Goal: Task Accomplishment & Management: Manage account settings

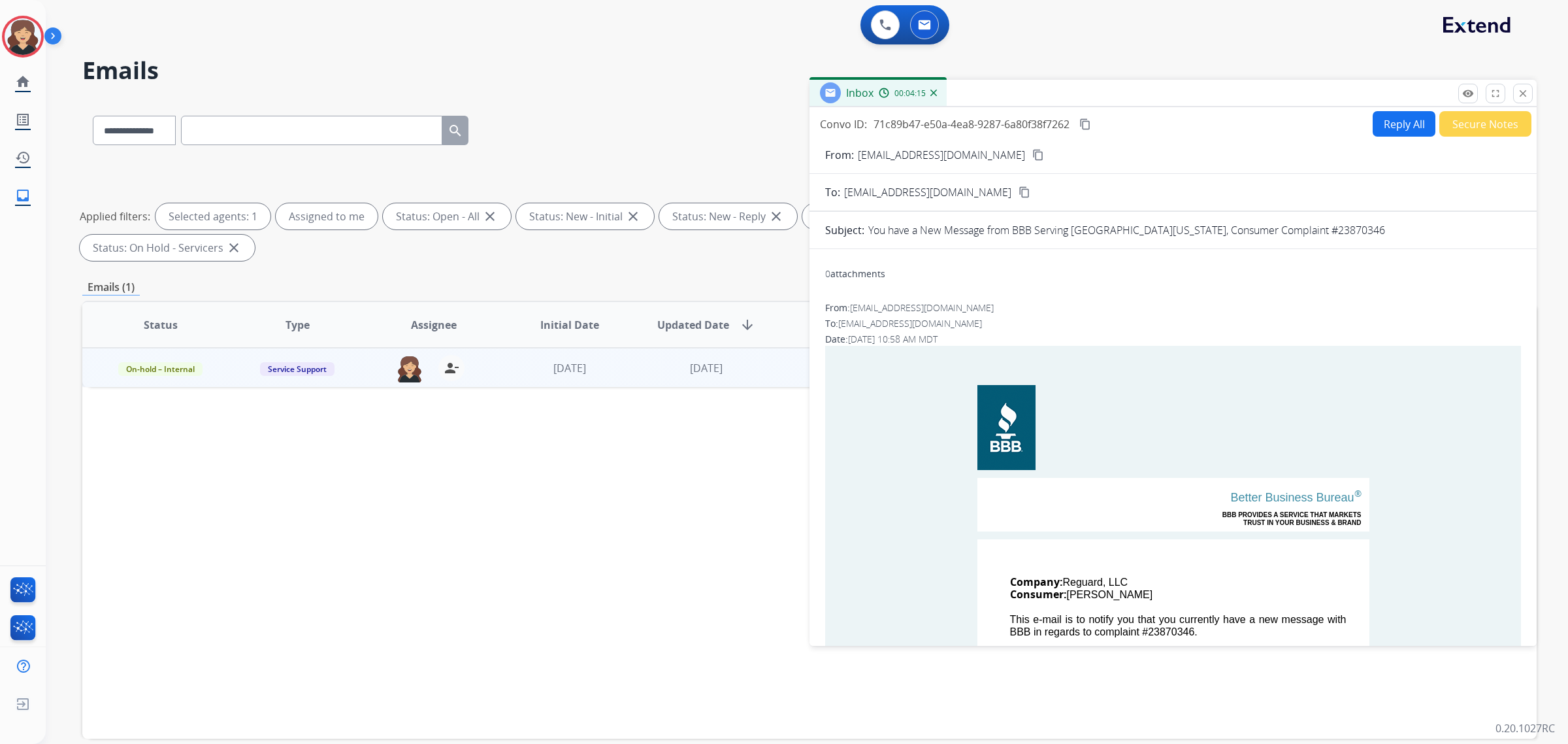
select select "**********"
click at [1527, 90] on mat-icon "close" at bounding box center [1523, 94] width 12 height 12
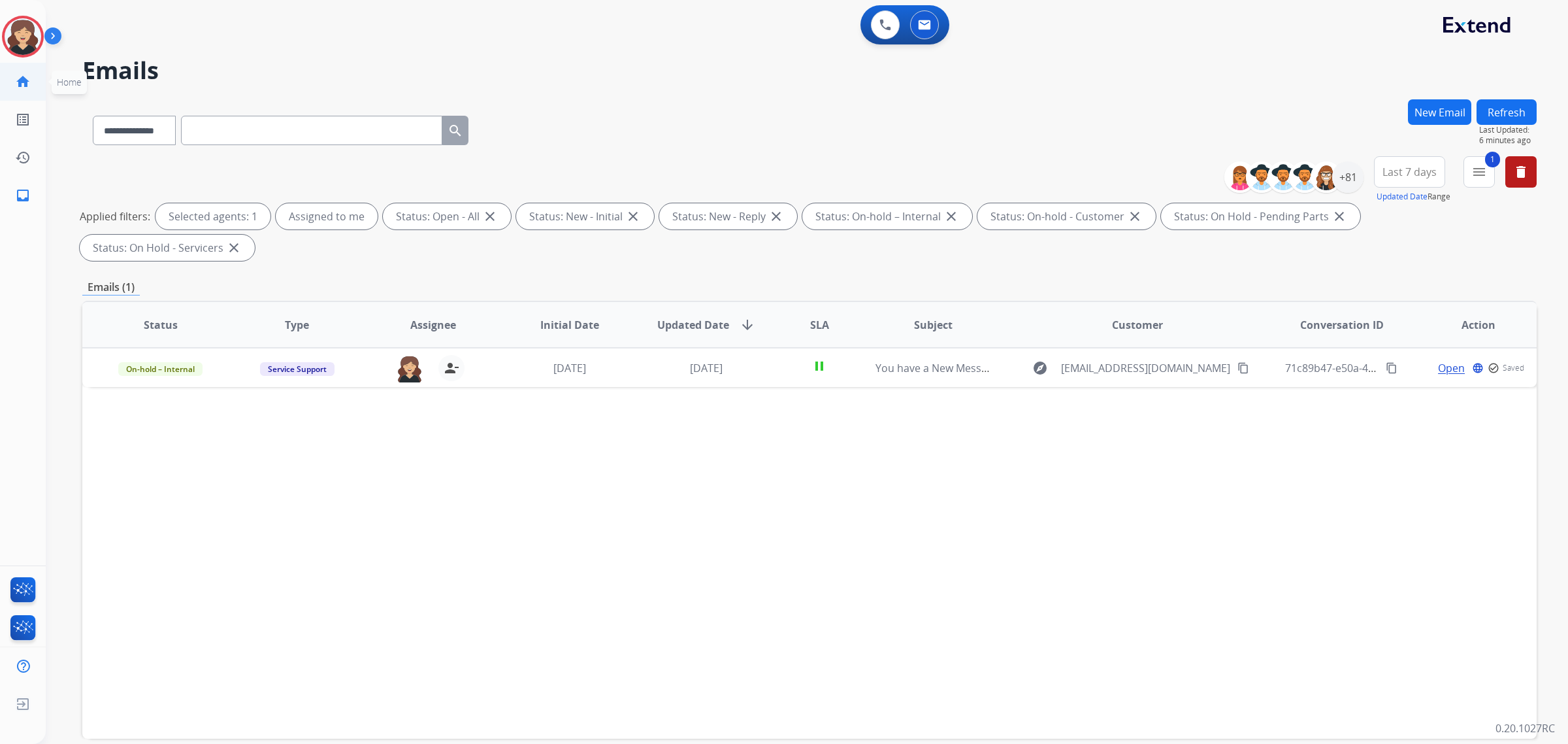
click at [5, 71] on li "home Home Home" at bounding box center [23, 82] width 37 height 37
click at [18, 201] on mat-icon "inbox" at bounding box center [23, 195] width 16 height 16
click at [24, 77] on mat-icon "home" at bounding box center [23, 82] width 16 height 16
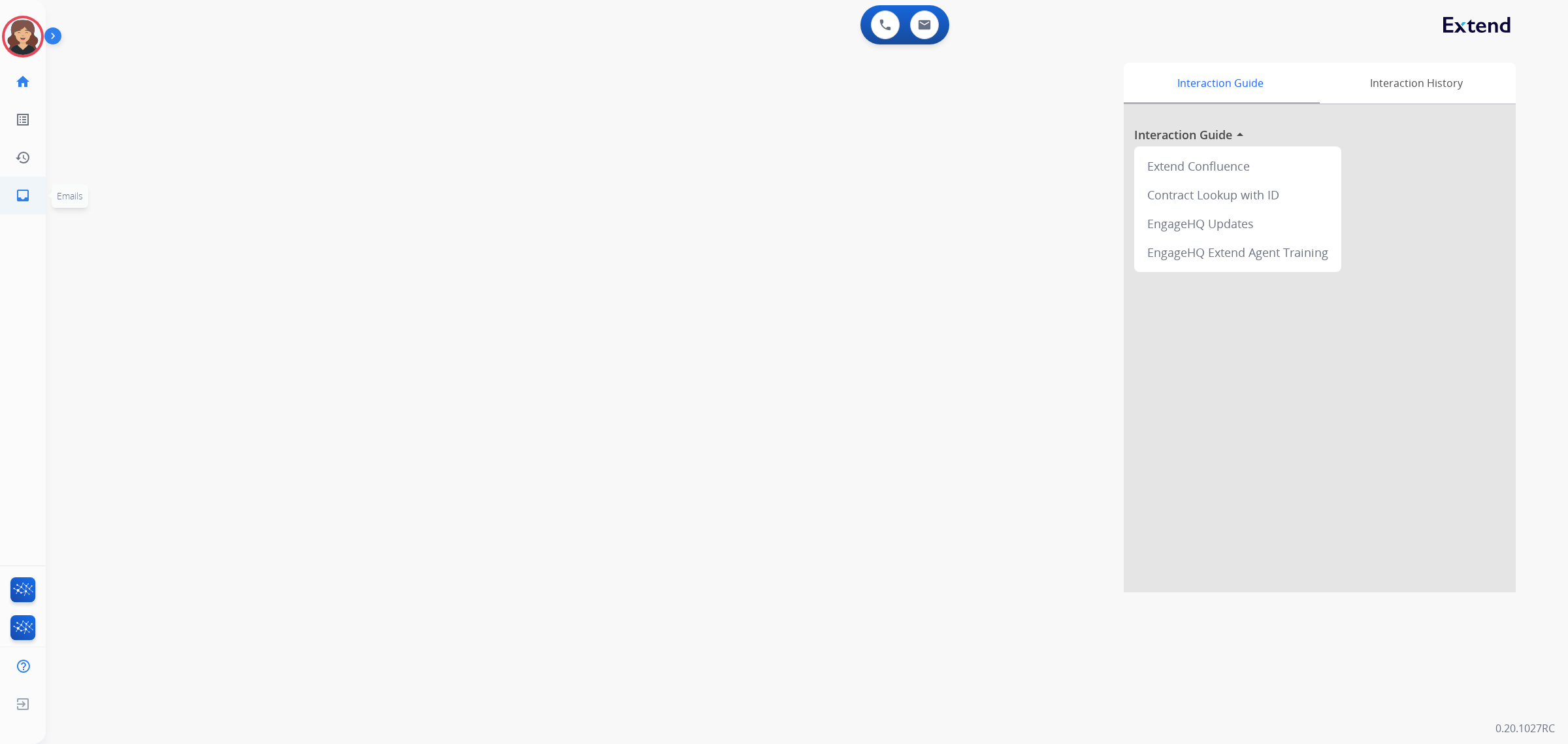
click at [12, 197] on link "inbox Emails" at bounding box center [23, 195] width 37 height 37
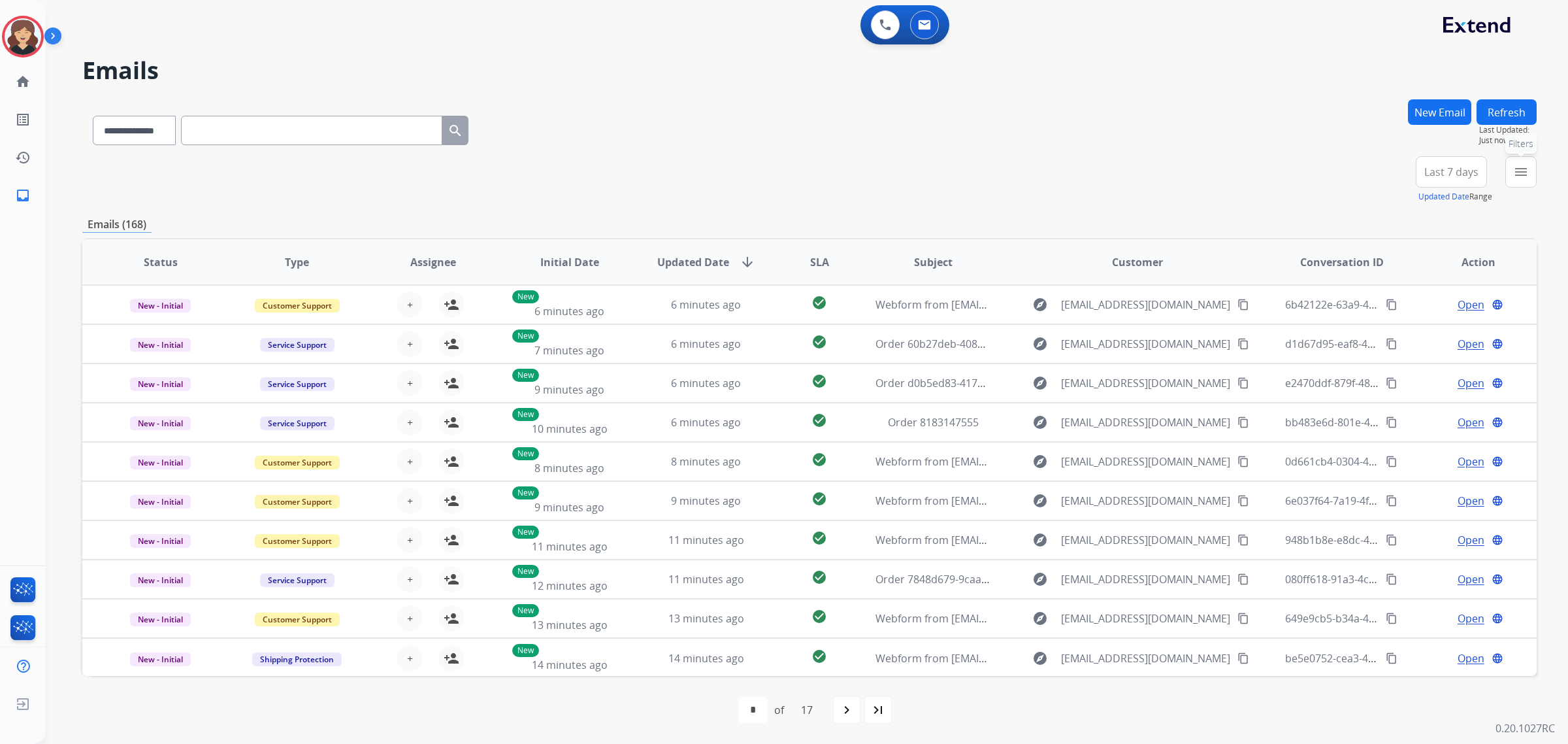
click at [1523, 171] on mat-icon "menu" at bounding box center [1521, 172] width 16 height 16
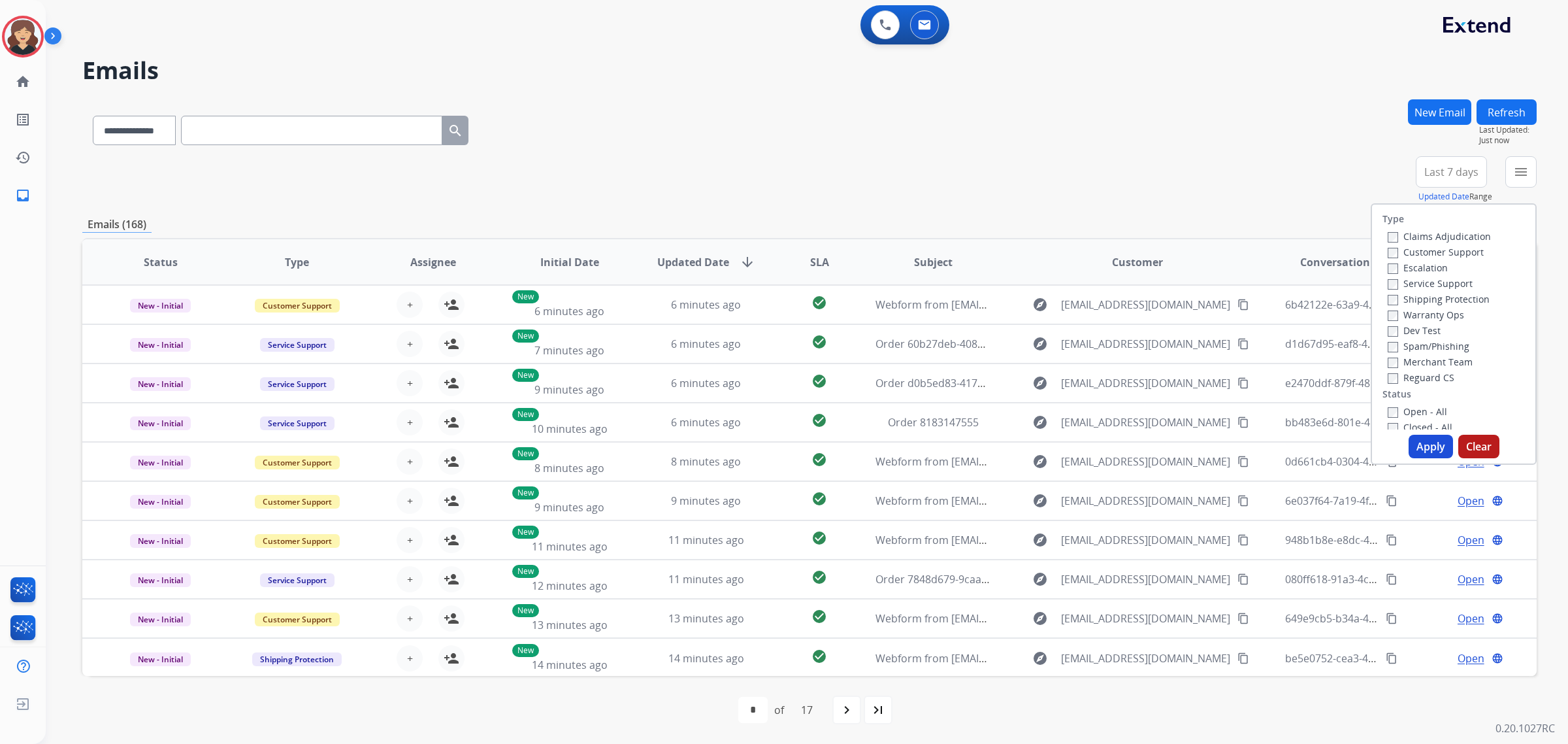
click at [1416, 409] on label "Open - All" at bounding box center [1418, 411] width 60 height 12
click at [1418, 450] on button "Apply" at bounding box center [1431, 446] width 45 height 24
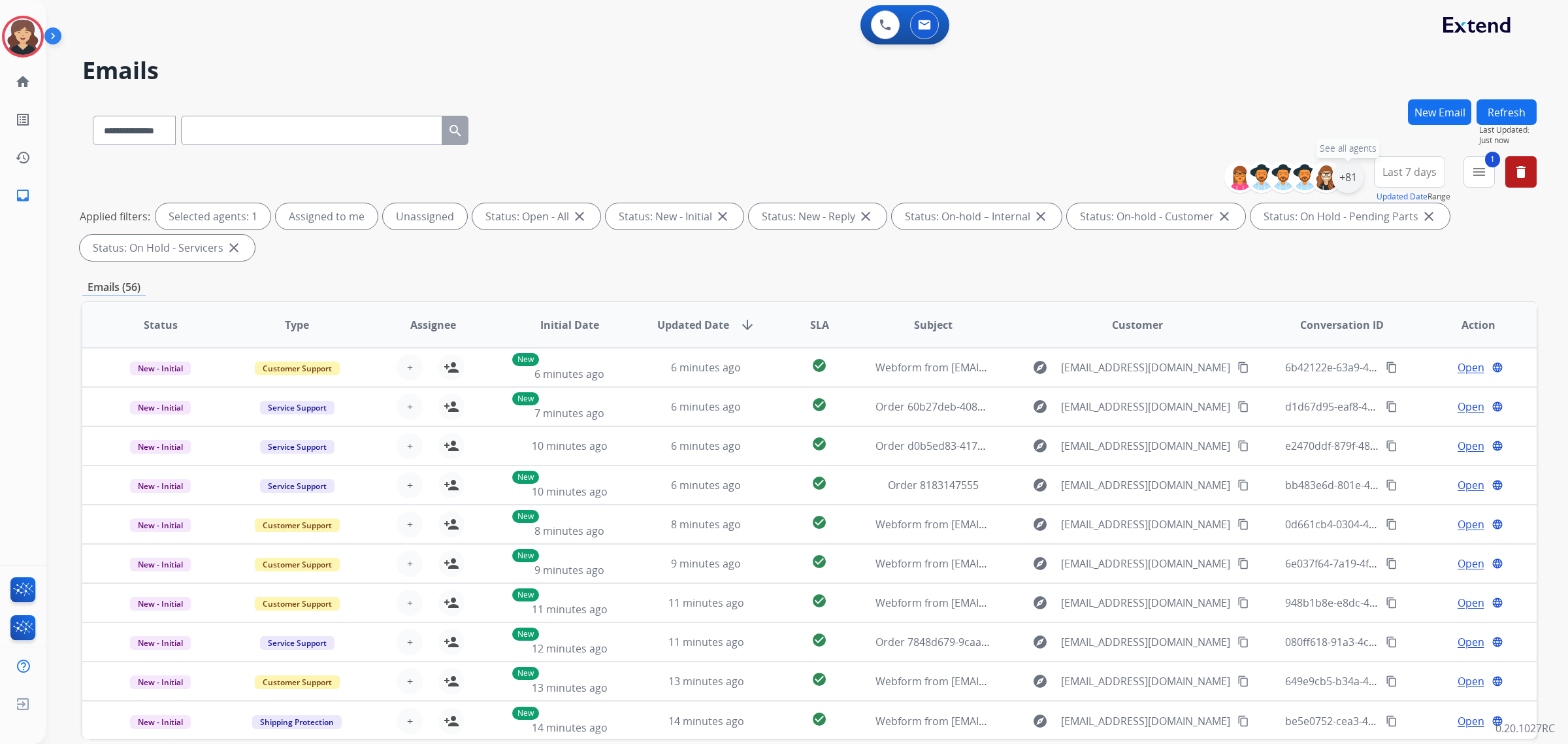
click at [1348, 172] on div "+81" at bounding box center [1348, 177] width 32 height 32
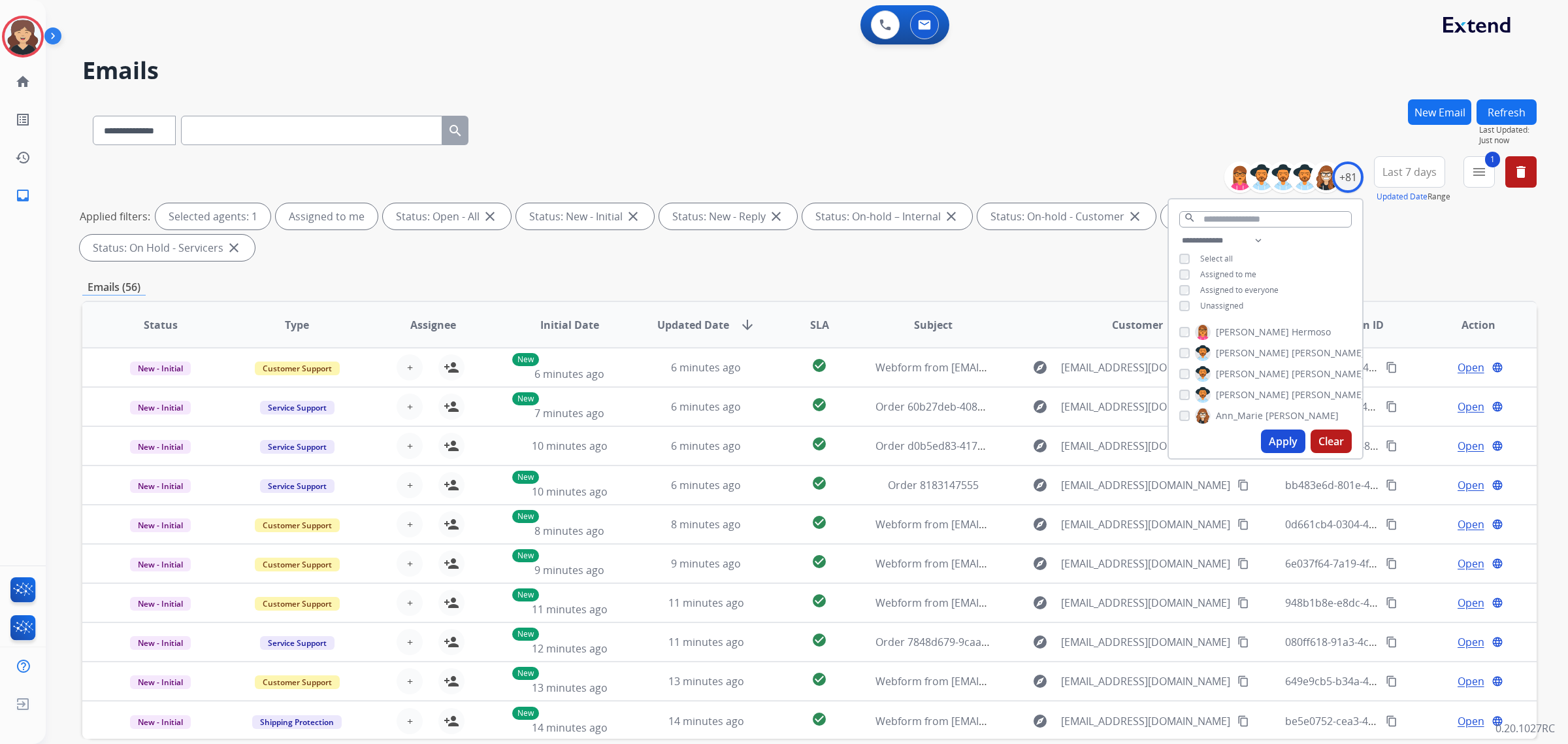
click at [1270, 436] on button "Apply" at bounding box center [1283, 441] width 45 height 24
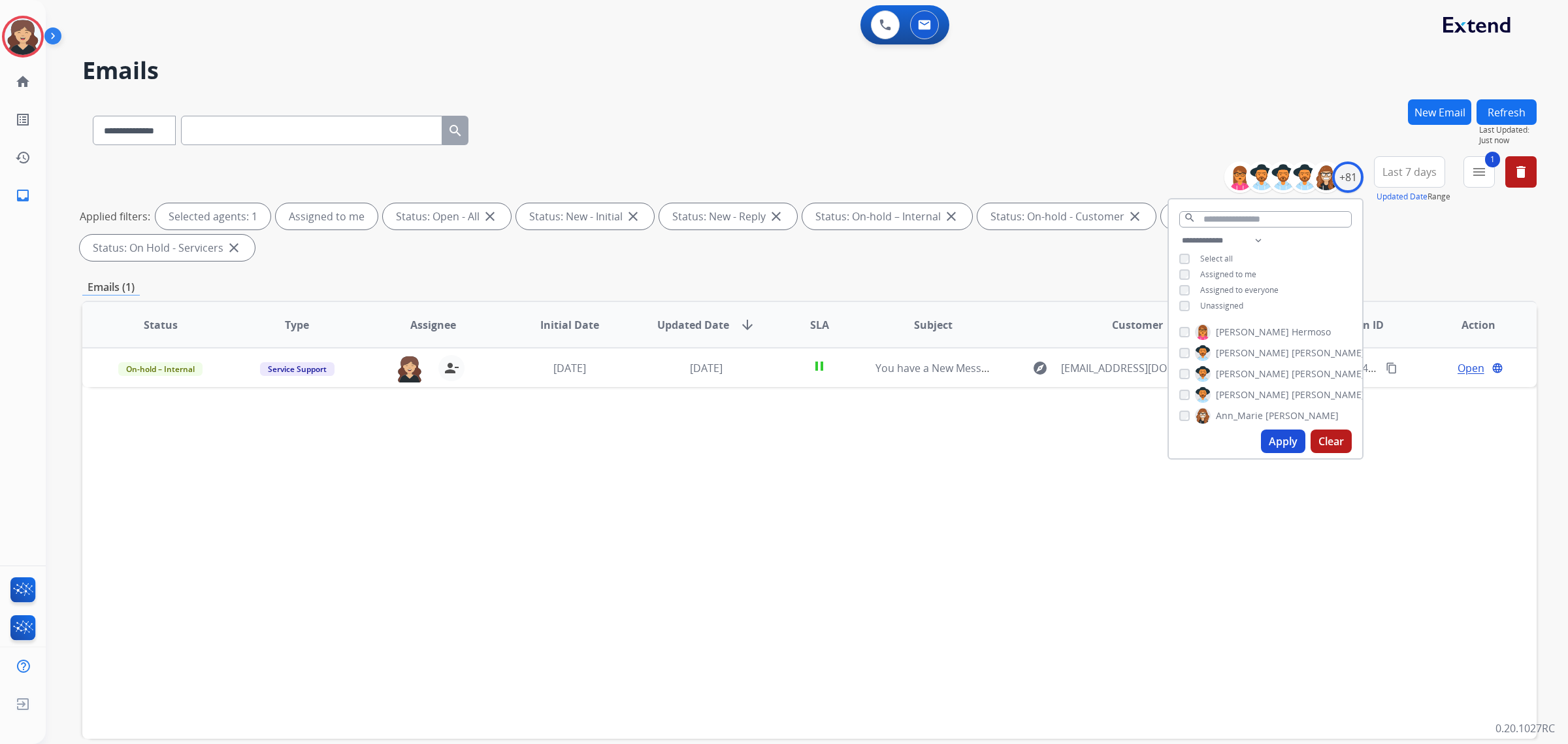
click at [653, 453] on div "Status Type Assignee Initial Date Updated Date arrow_downward SLA Subject Custo…" at bounding box center [809, 520] width 1455 height 438
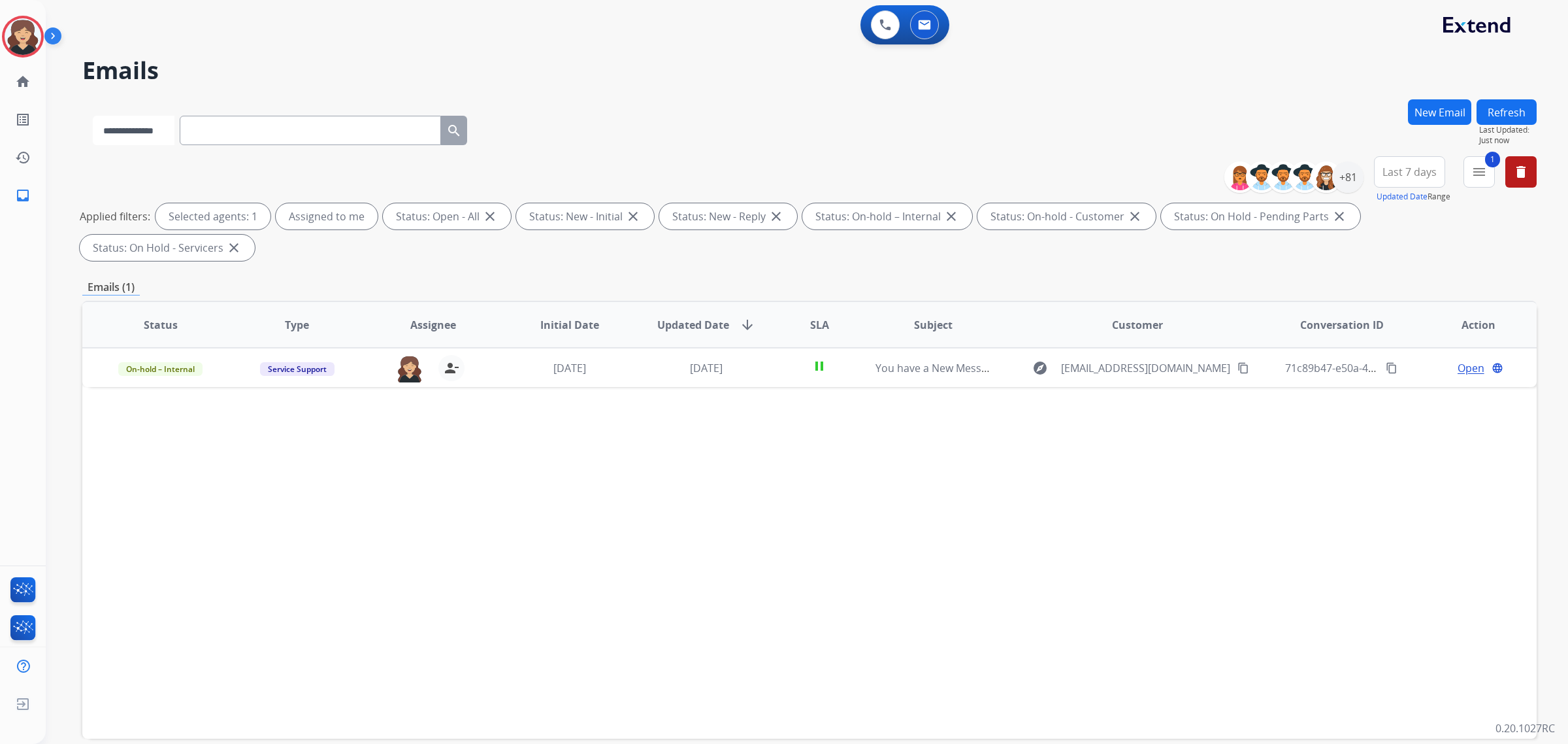
click at [158, 135] on select "**********" at bounding box center [133, 130] width 82 height 30
select select "**********"
click at [93, 116] on select "**********" at bounding box center [133, 130] width 82 height 30
click at [324, 131] on input "text" at bounding box center [312, 130] width 262 height 30
paste input "**********"
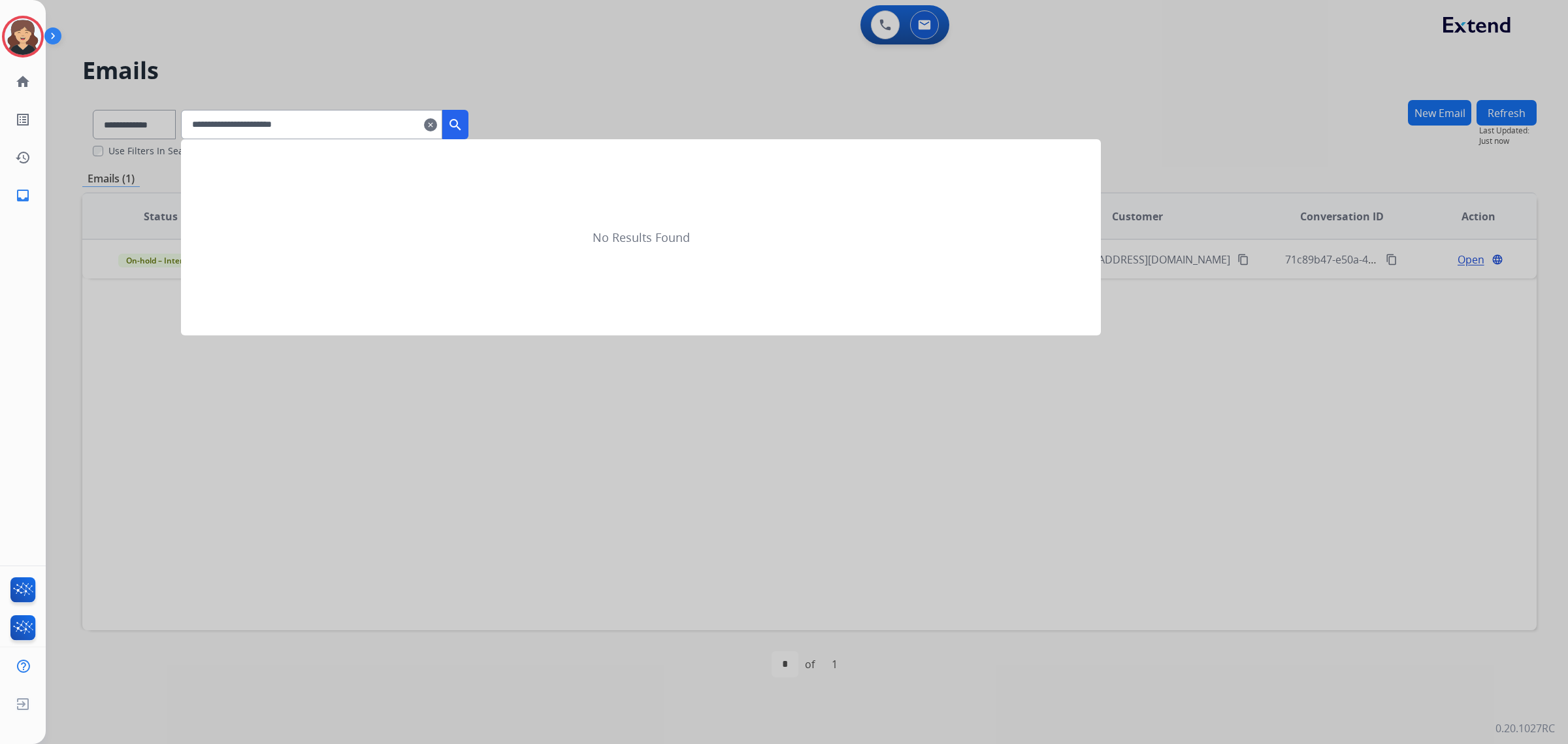
type input "**********"
click at [463, 127] on mat-icon "search" at bounding box center [456, 124] width 16 height 16
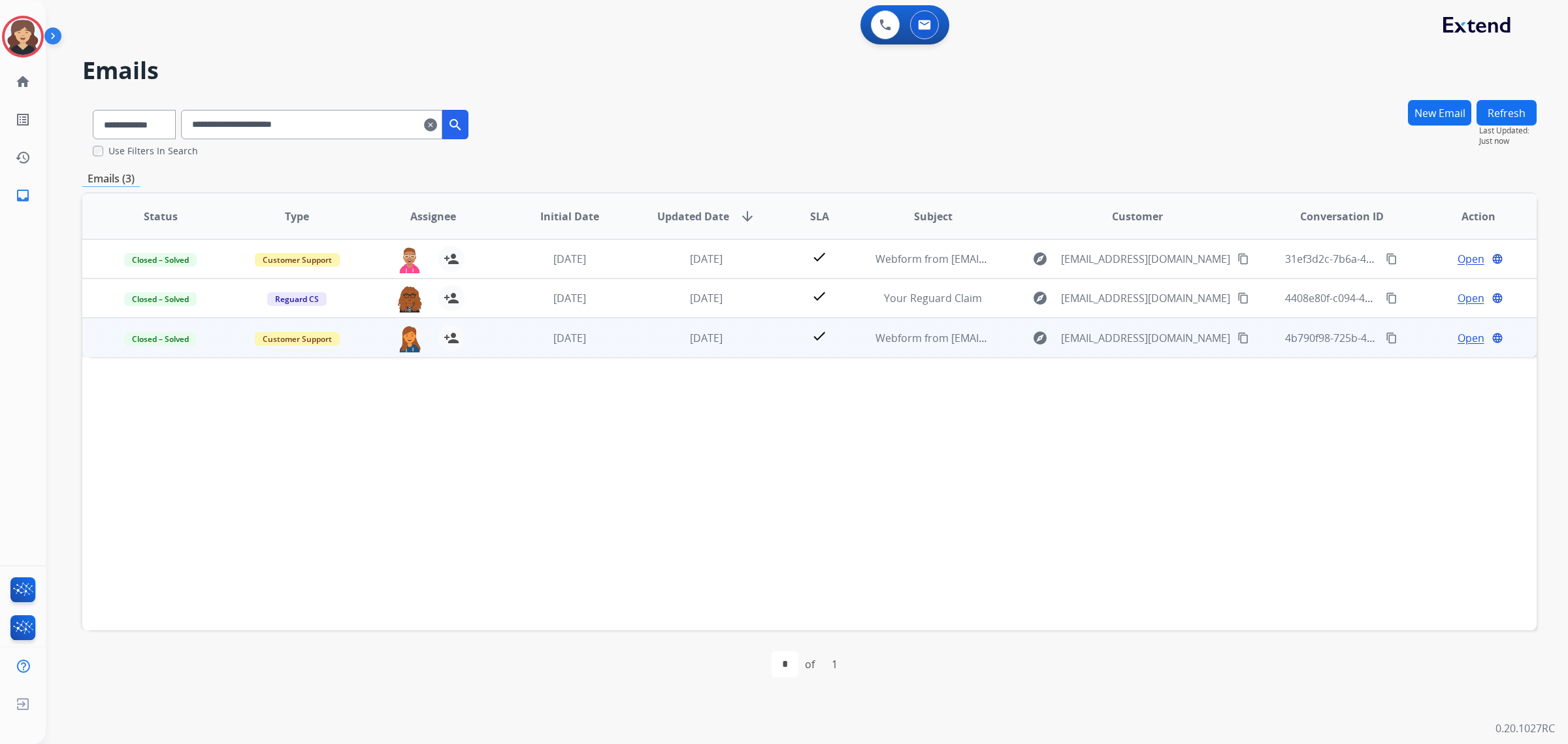
click at [1458, 337] on span "Open" at bounding box center [1470, 338] width 27 height 16
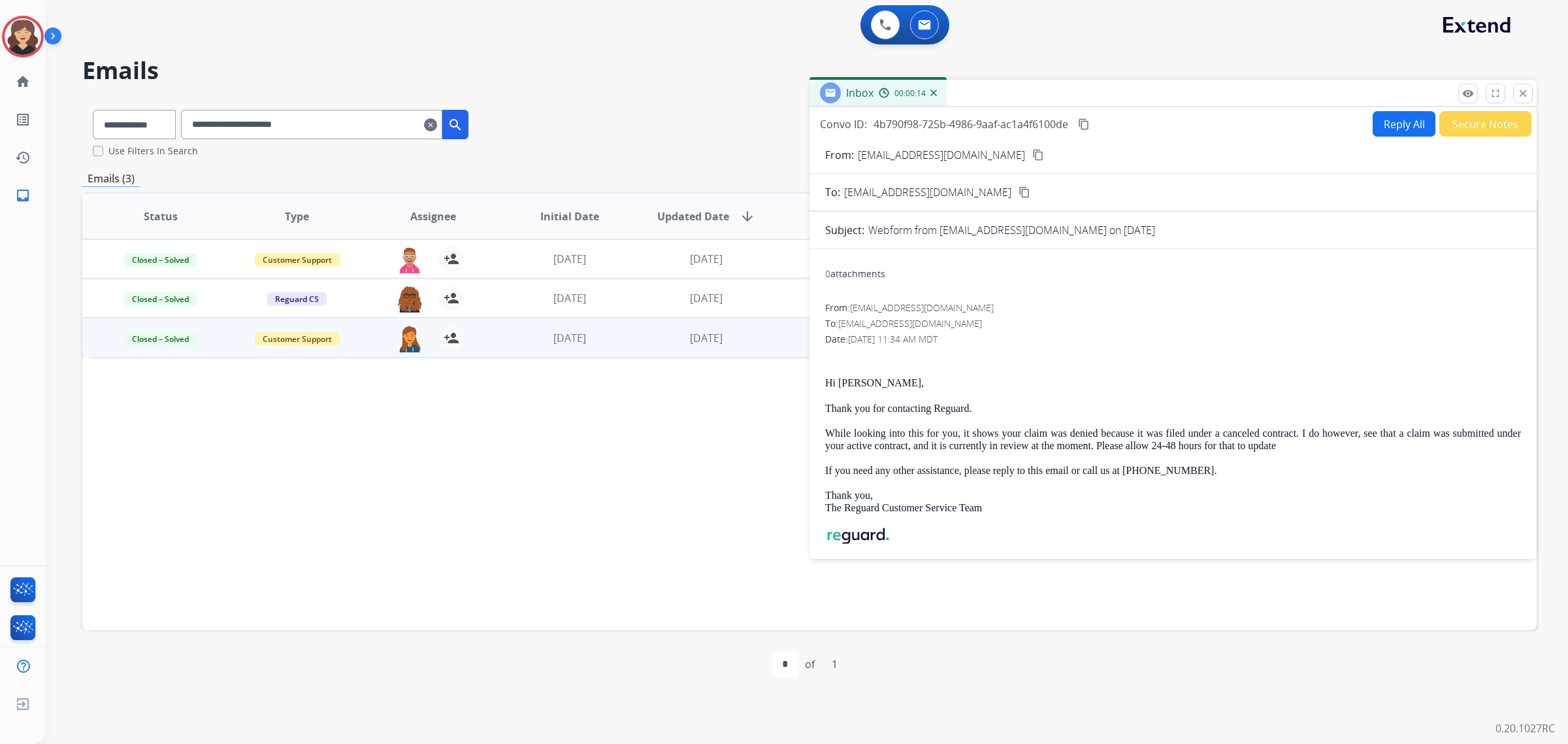
drag, startPoint x: 1083, startPoint y: 127, endPoint x: 651, endPoint y: 203, distance: 438.6
click at [1083, 127] on mat-icon "content_copy" at bounding box center [1084, 124] width 12 height 12
click at [1460, 99] on button "remove_red_eye Logs" at bounding box center [1468, 94] width 20 height 20
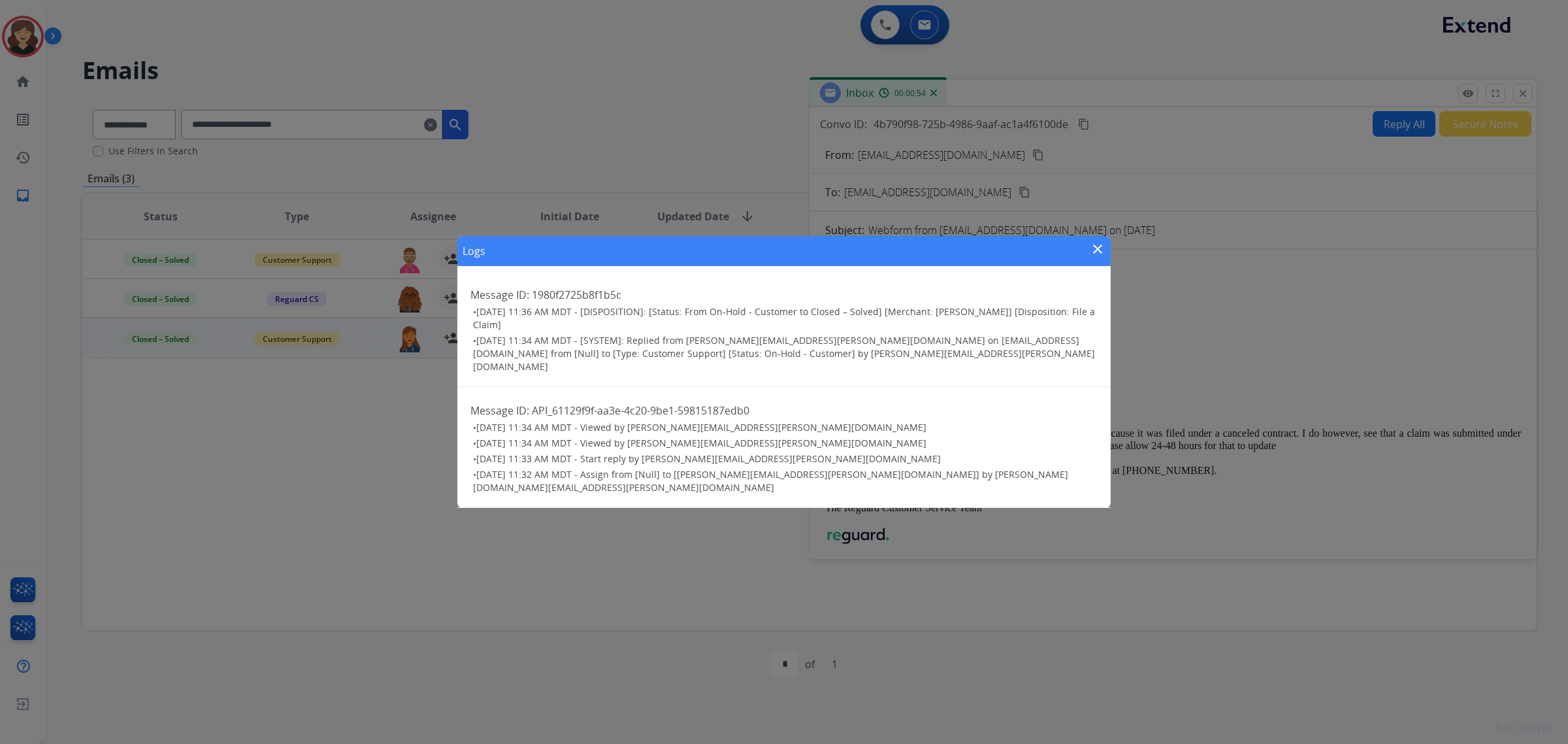
click at [1091, 257] on mat-icon "close" at bounding box center [1098, 249] width 16 height 16
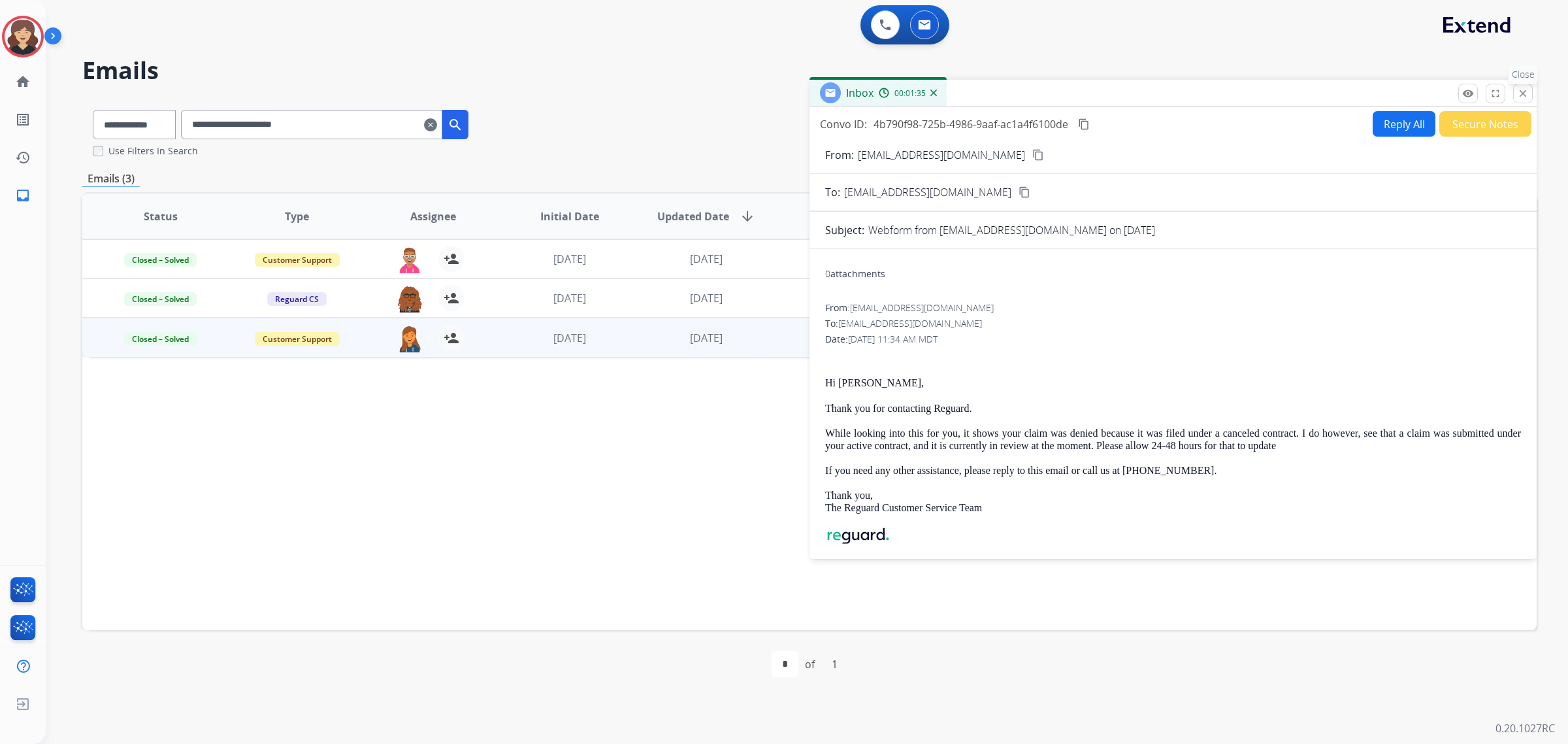
click at [1523, 93] on mat-icon "close" at bounding box center [1523, 94] width 12 height 12
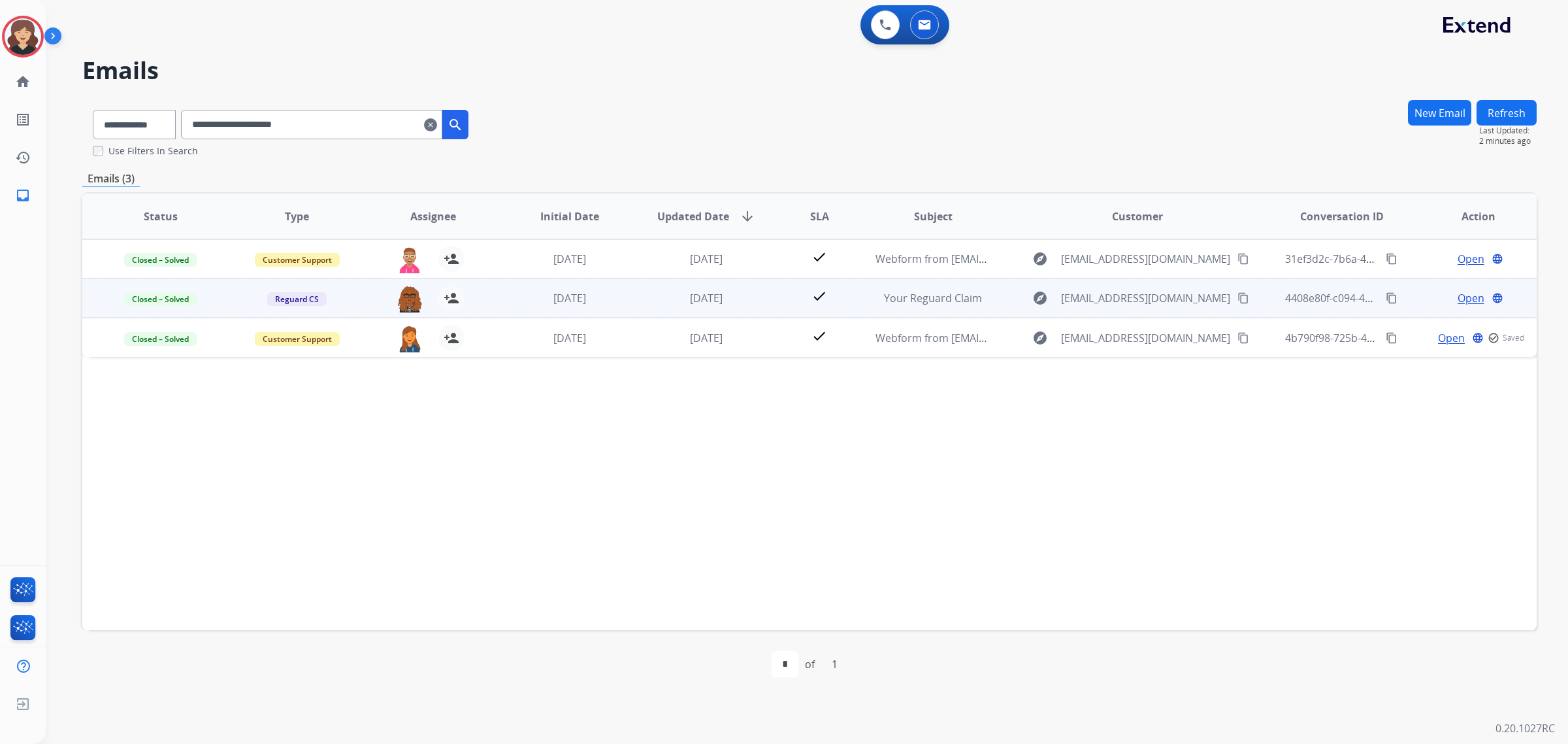
click at [1471, 296] on span "Open" at bounding box center [1470, 298] width 27 height 16
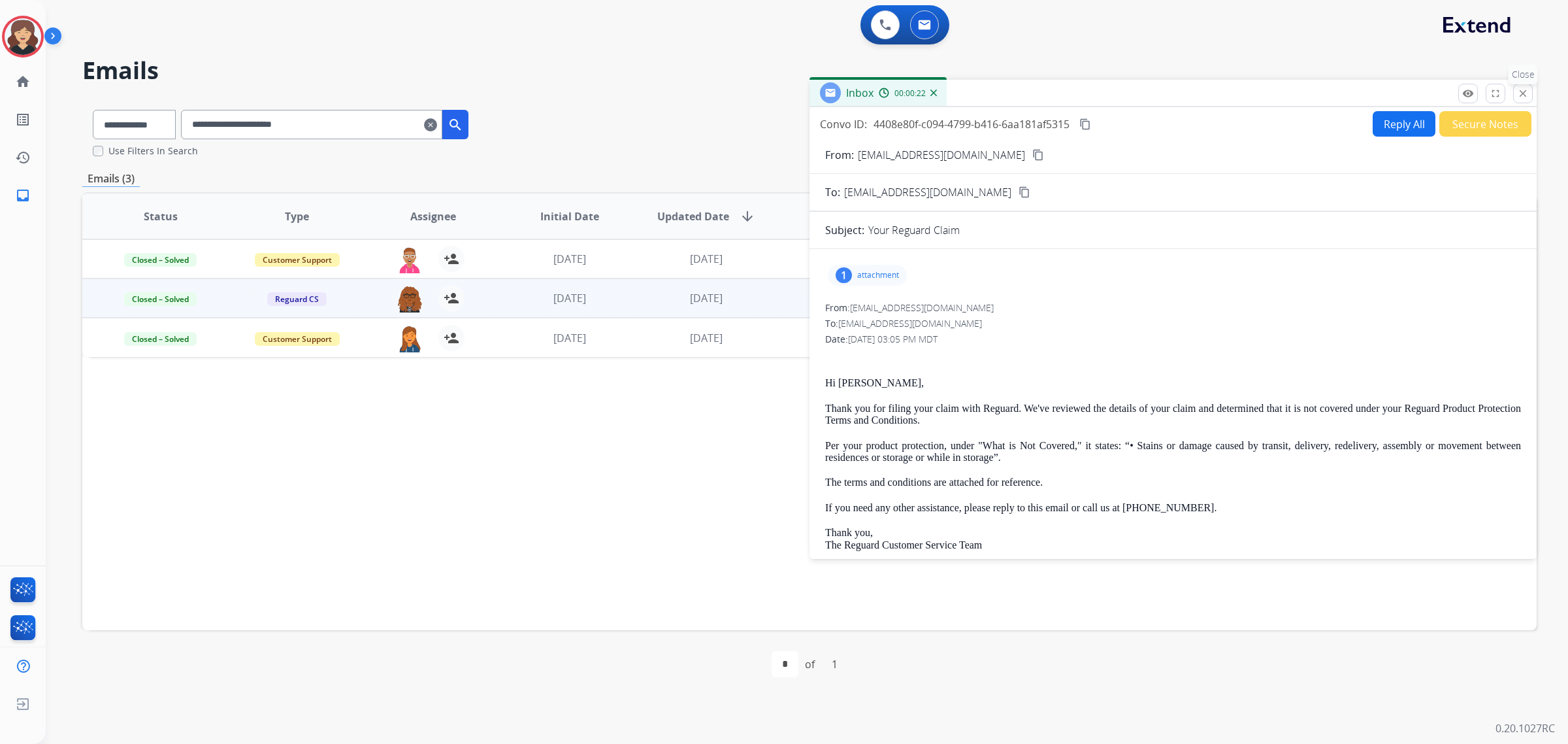
click at [1527, 96] on mat-icon "close" at bounding box center [1523, 94] width 12 height 12
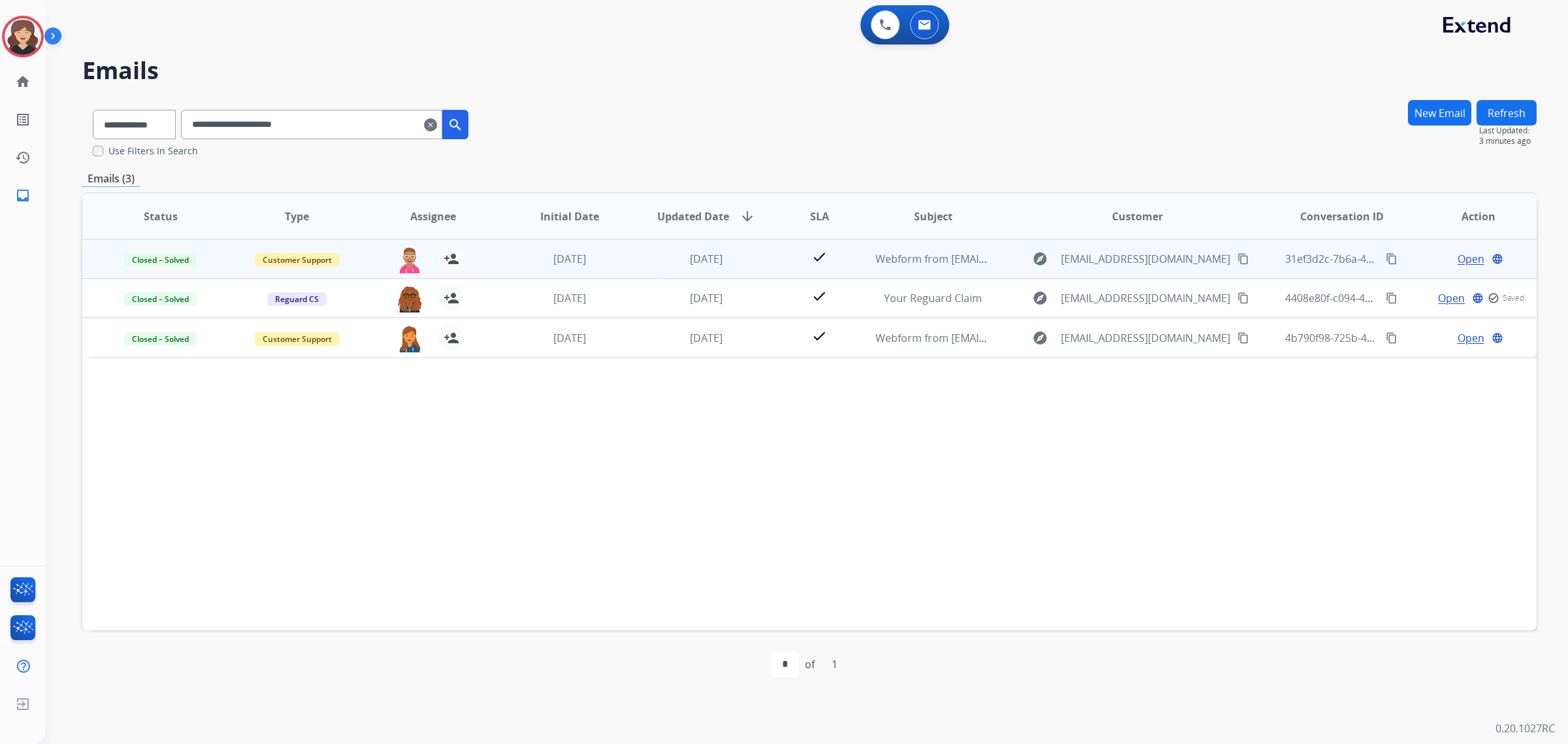
click at [1457, 256] on span "Open" at bounding box center [1470, 259] width 27 height 16
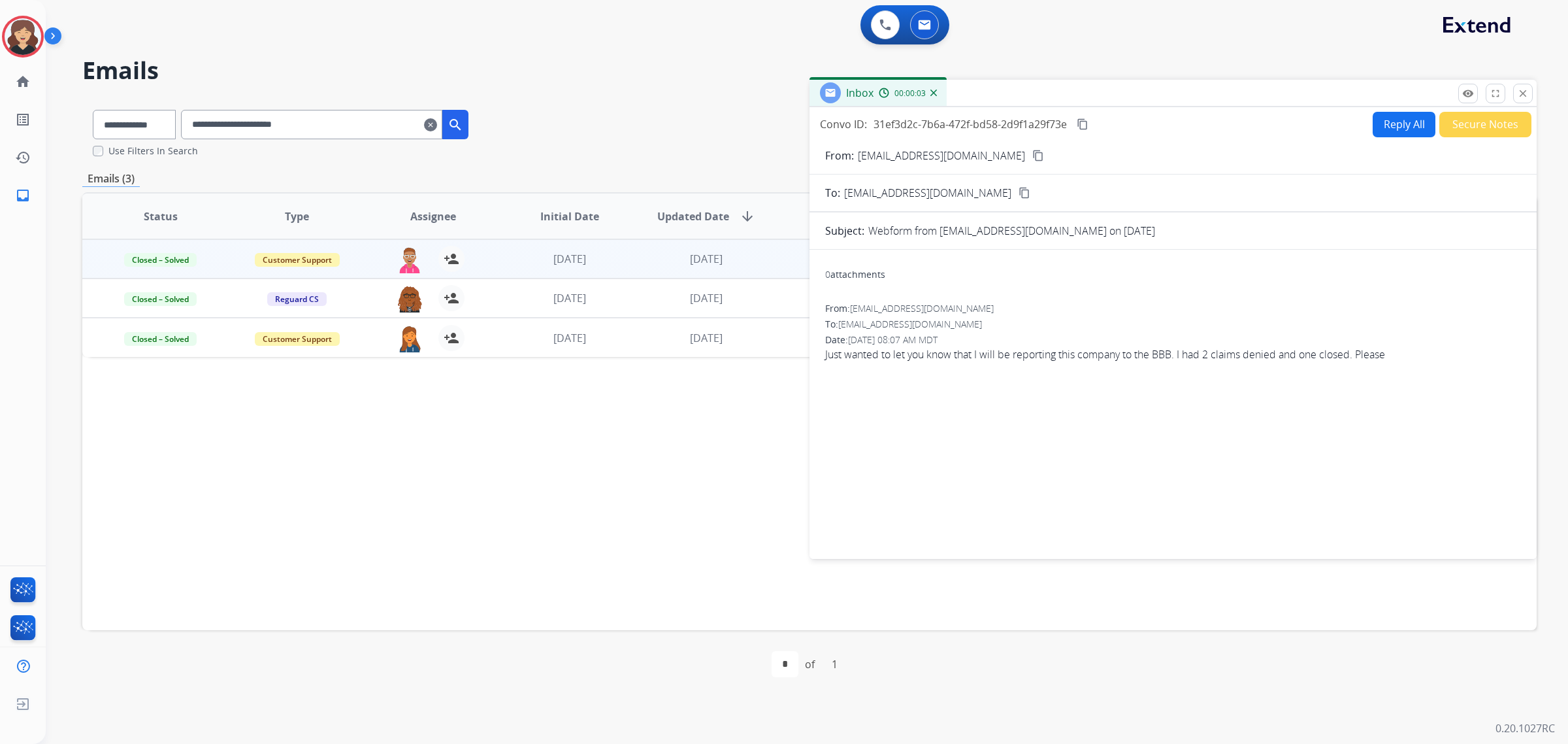
click at [1281, 355] on span "Just wanted to let you know that I will be reporting this company to the BBB. I…" at bounding box center [1173, 355] width 696 height 16
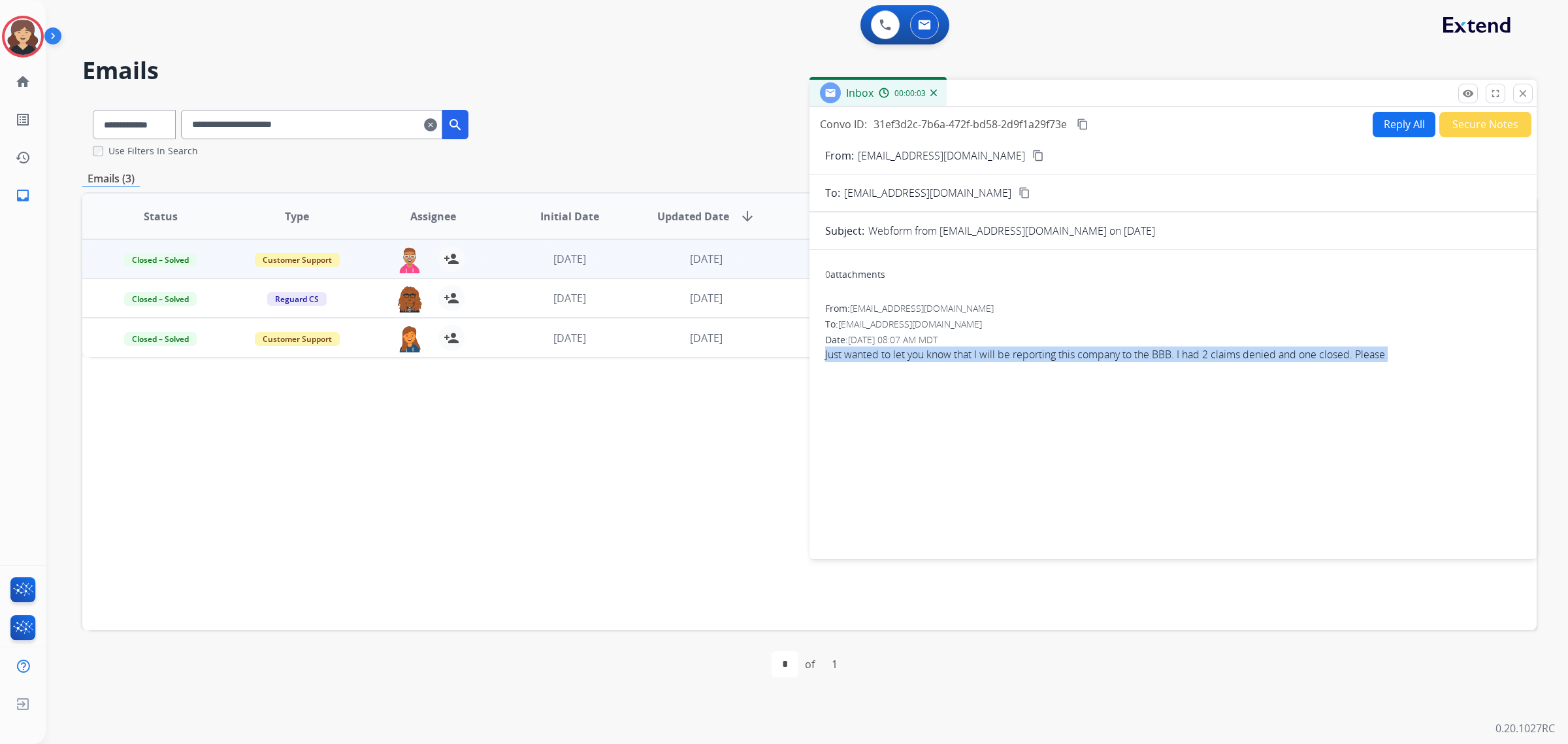
click at [1281, 355] on span "Just wanted to let you know that I will be reporting this company to the BBB. I…" at bounding box center [1173, 355] width 696 height 16
copy app-emails-table "Just wanted to let you know that I will be reporting this company to the BBB. I…"
click at [1468, 123] on button "Secure Notes" at bounding box center [1485, 124] width 93 height 26
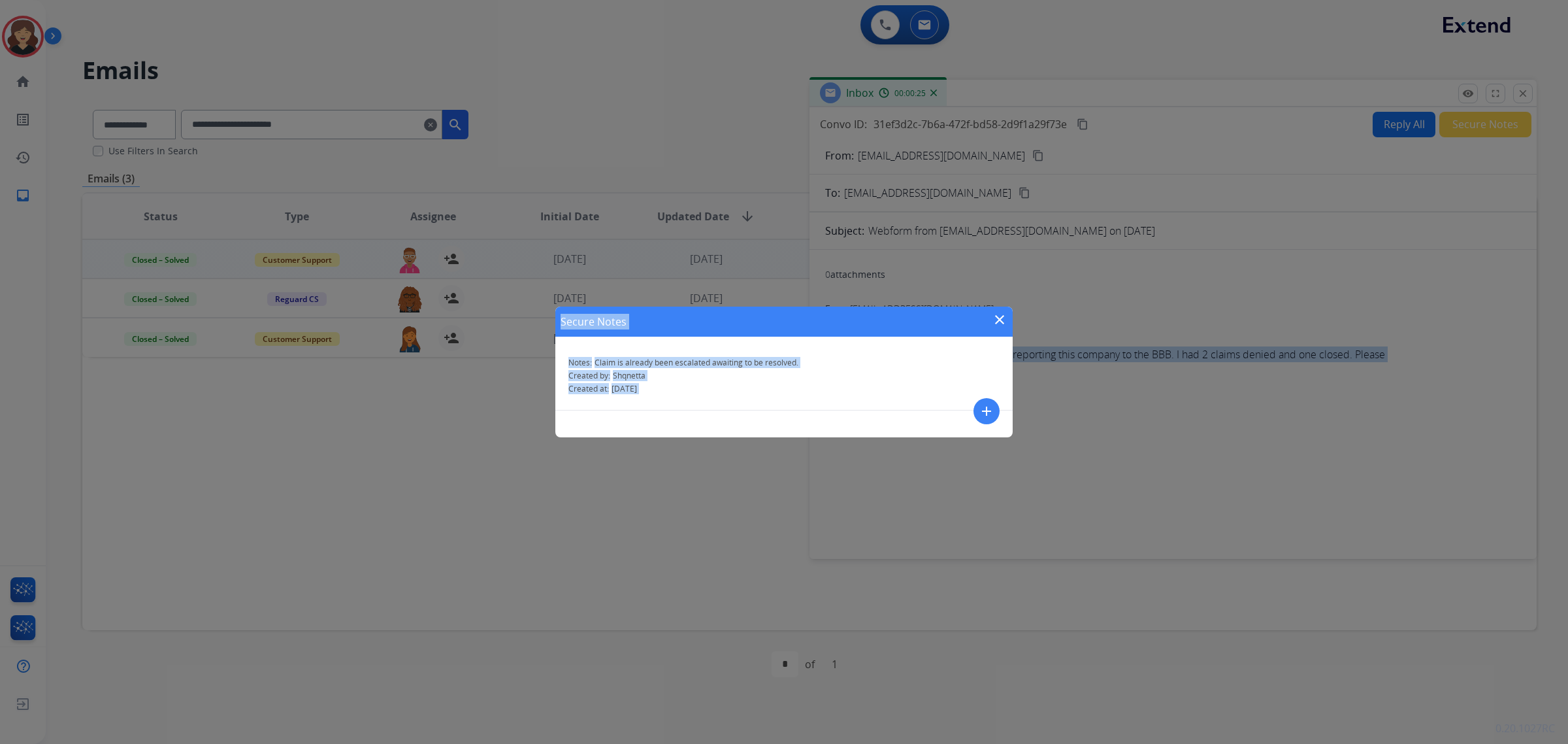
click at [769, 389] on p "Created at: [DATE]" at bounding box center [784, 388] width 431 height 11
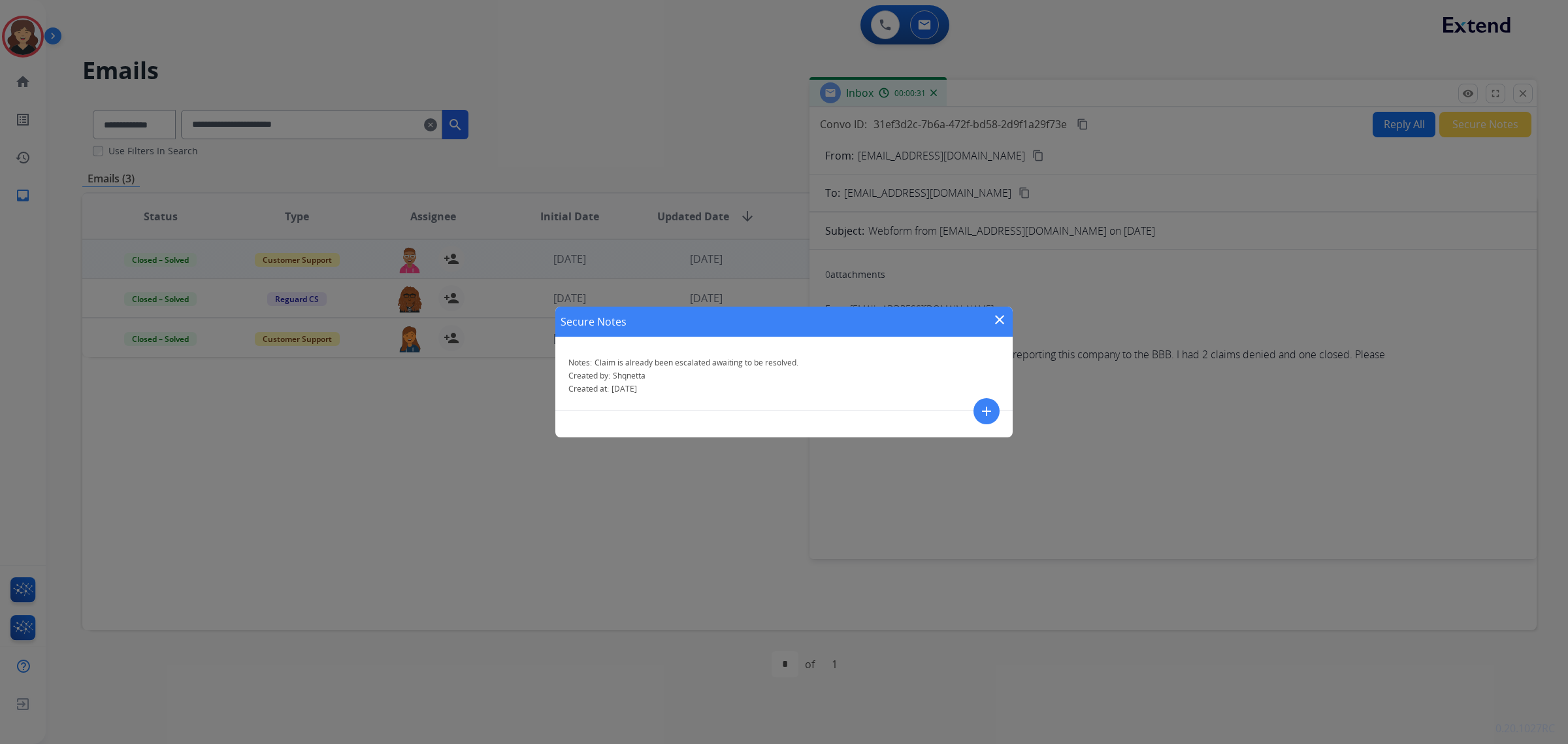
click at [1005, 319] on mat-icon "close" at bounding box center [1000, 320] width 16 height 16
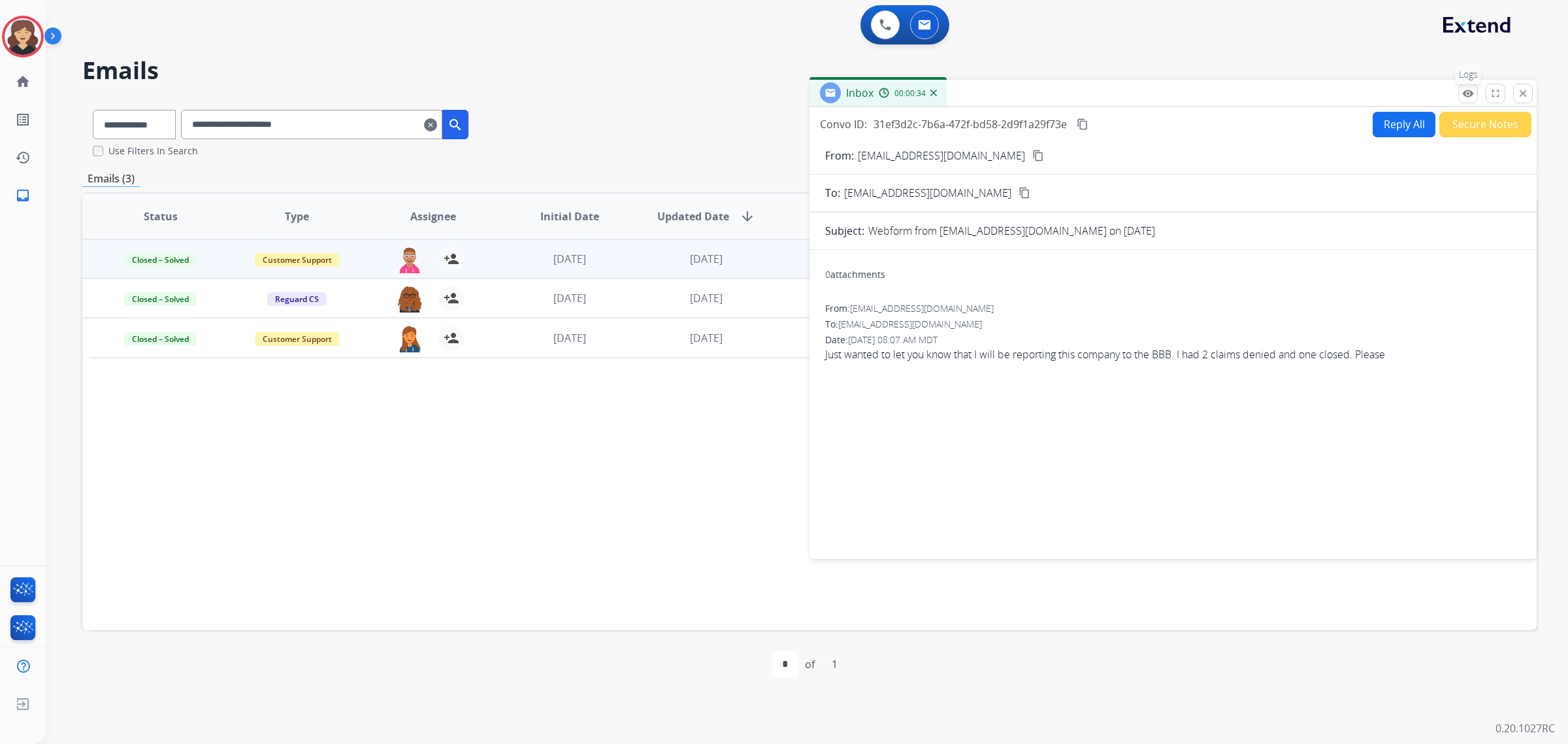
click at [1467, 99] on mat-icon "remove_red_eye" at bounding box center [1468, 94] width 12 height 12
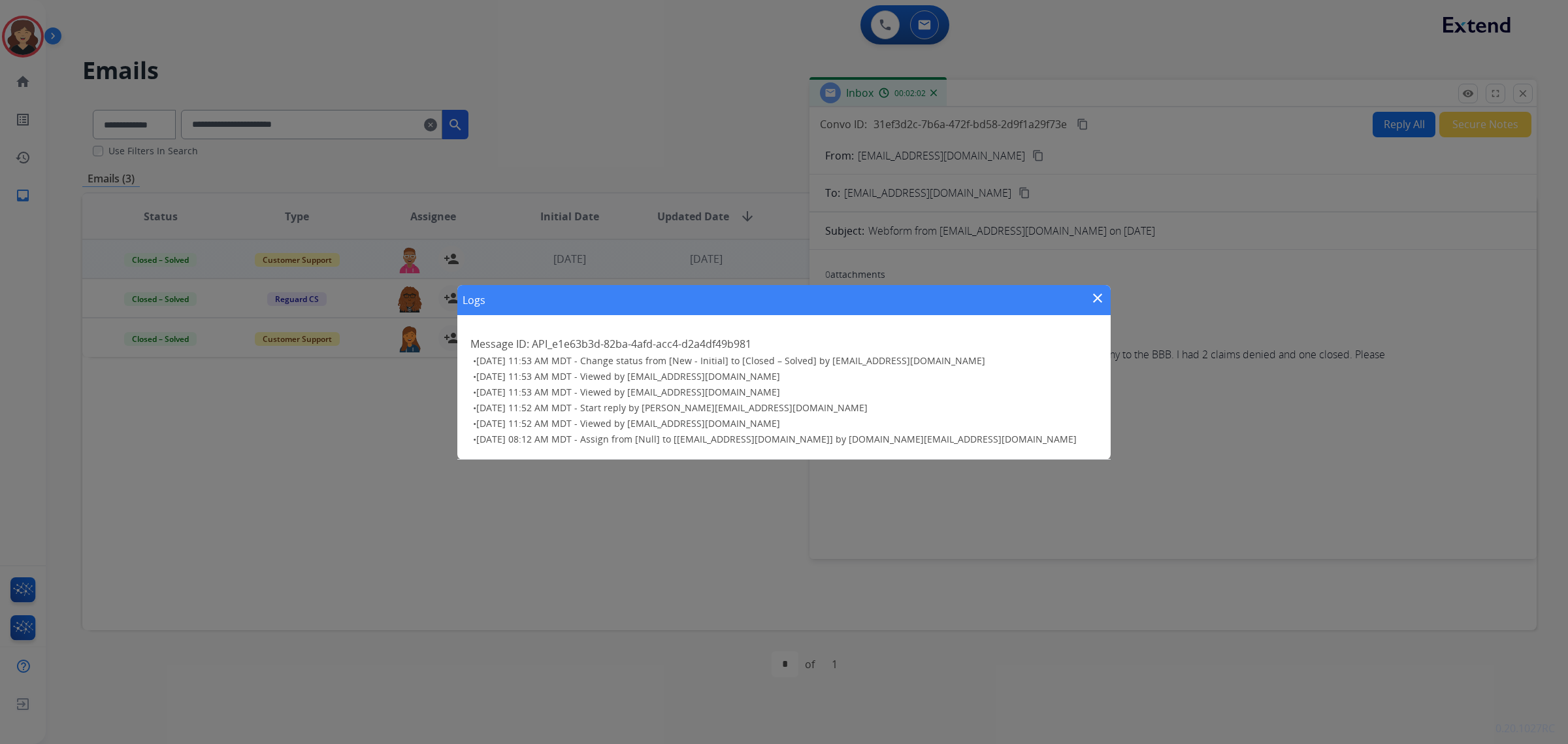
drag, startPoint x: 1099, startPoint y: 298, endPoint x: 1152, endPoint y: 286, distance: 54.3
click at [1099, 296] on mat-icon "close" at bounding box center [1098, 298] width 16 height 16
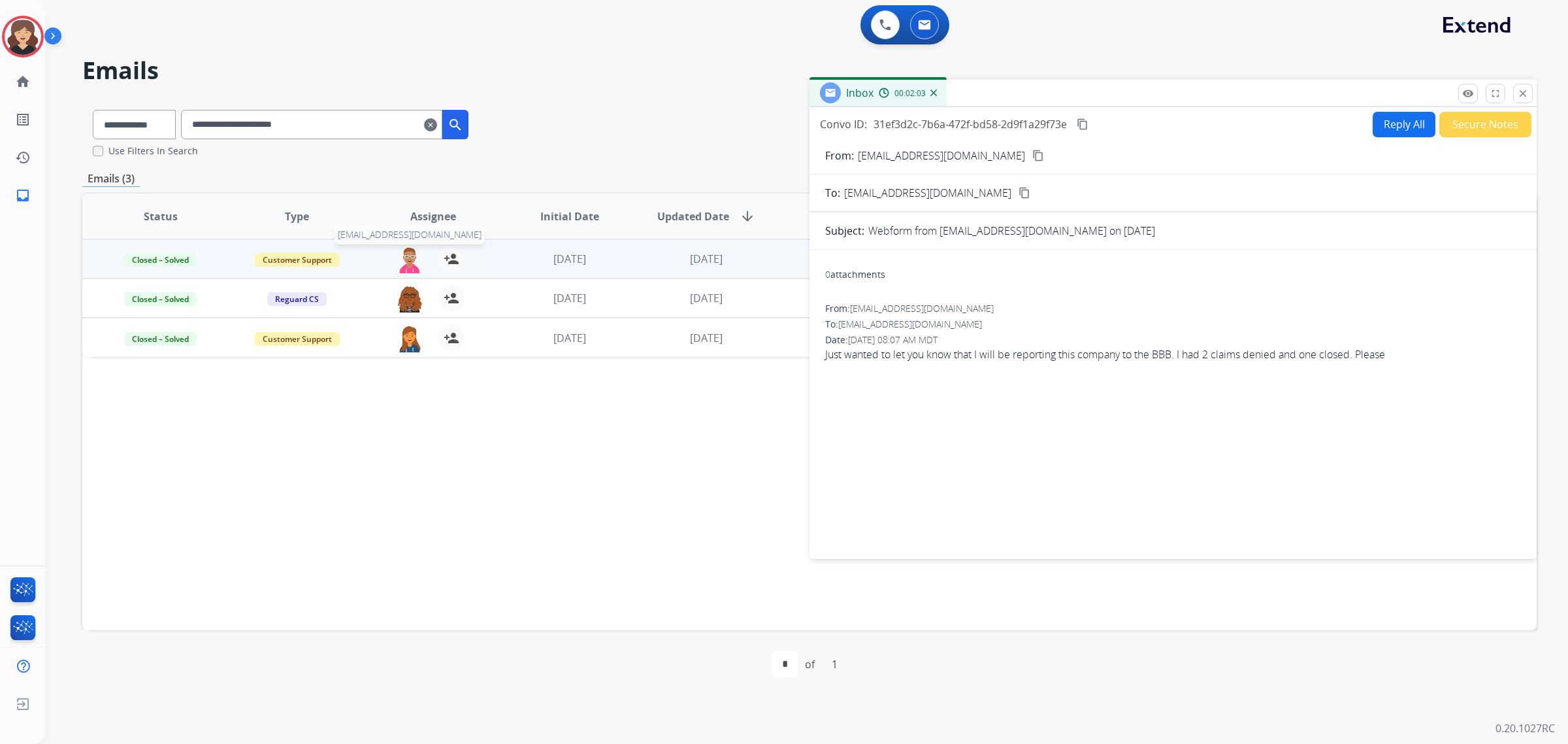
click at [400, 257] on img at bounding box center [409, 260] width 26 height 28
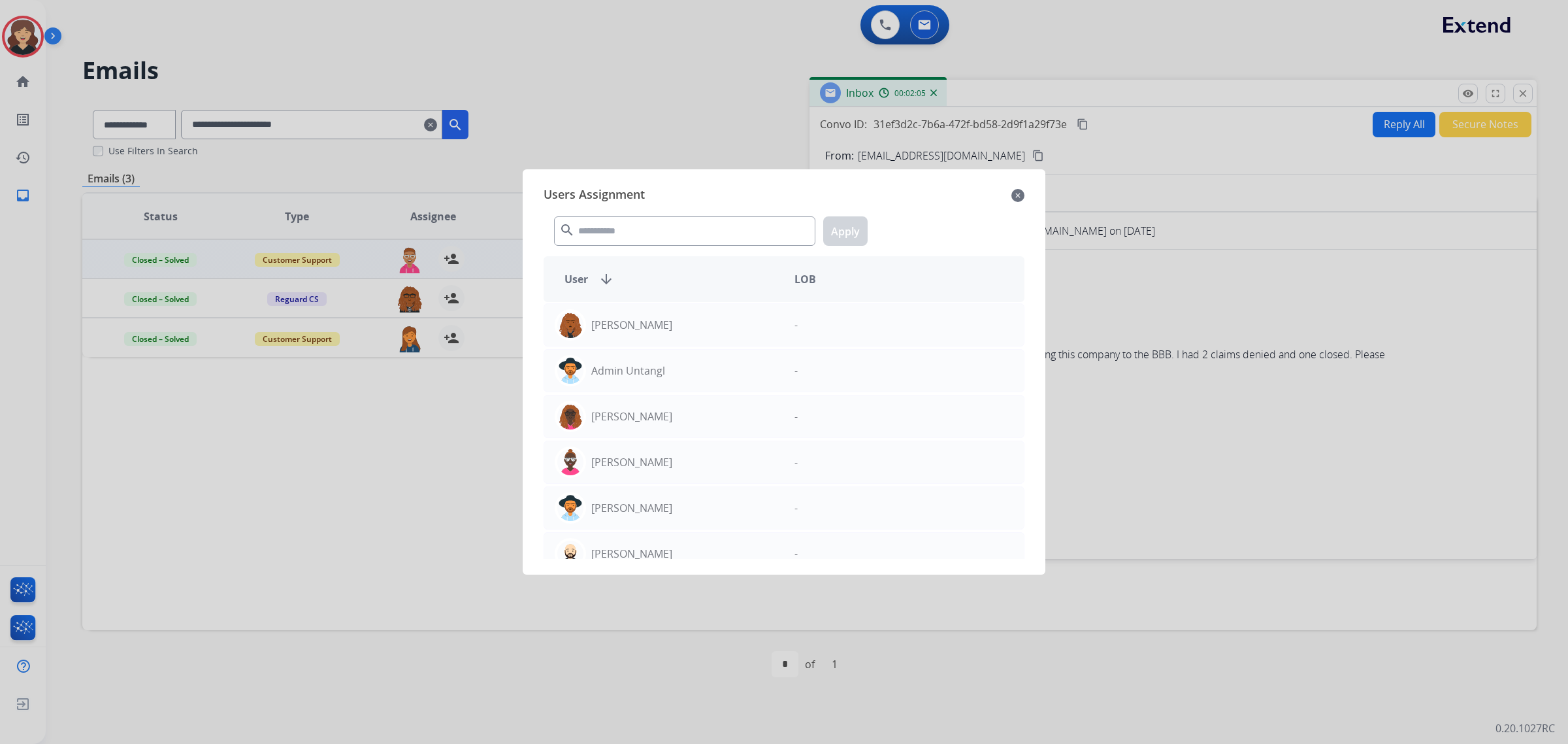
click at [1019, 191] on mat-icon "close" at bounding box center [1017, 195] width 13 height 16
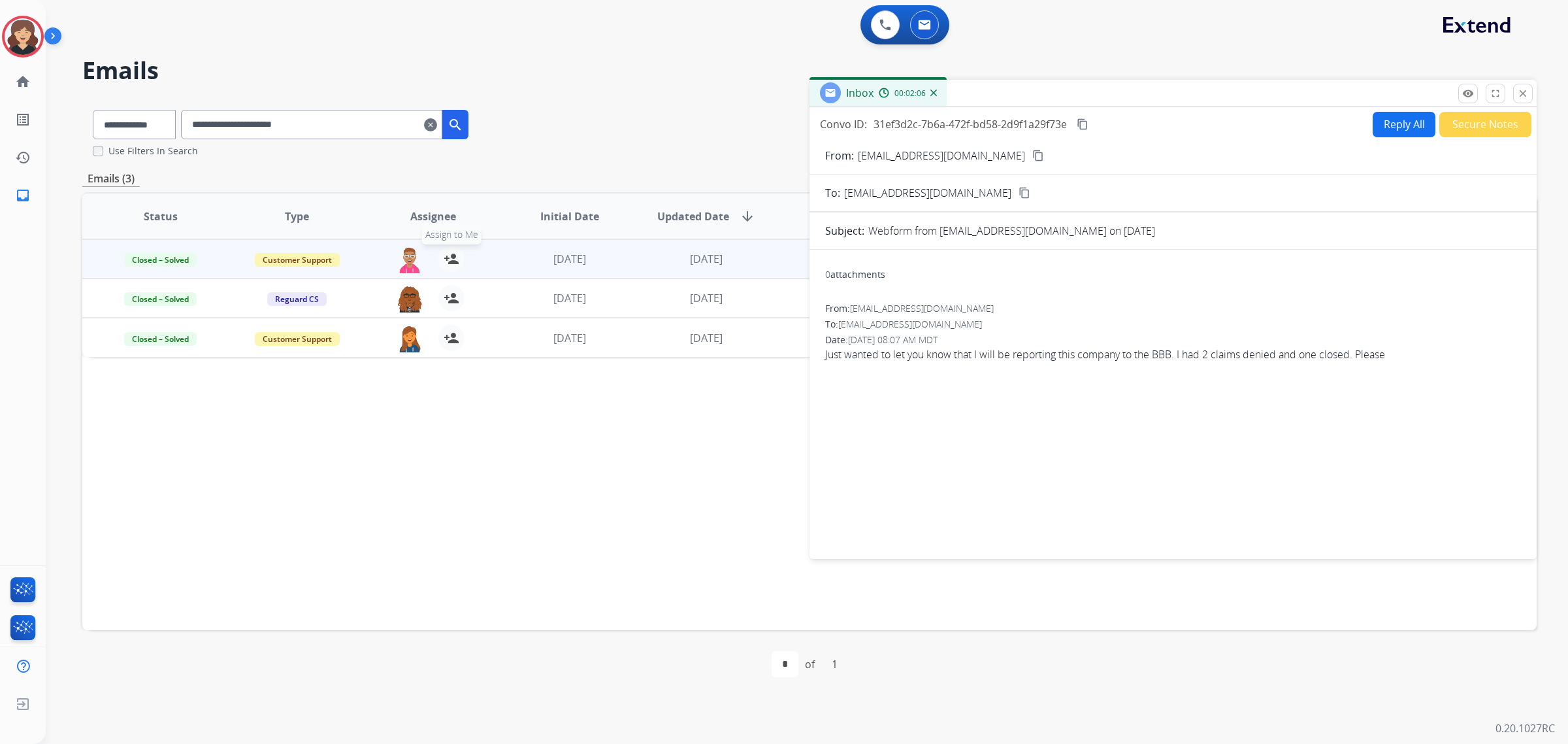
click at [444, 258] on mat-icon "person_add" at bounding box center [452, 259] width 16 height 16
click at [1520, 96] on mat-icon "close" at bounding box center [1523, 94] width 12 height 12
